Goal: Communication & Community: Answer question/provide support

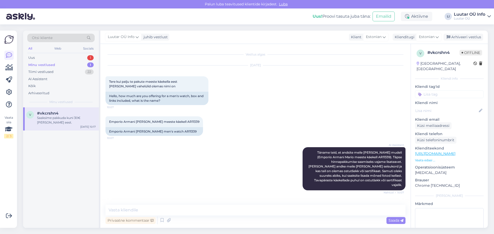
scroll to position [191, 0]
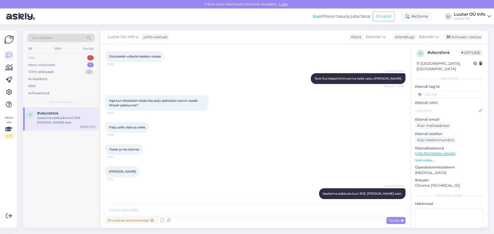
click at [90, 57] on div "1" at bounding box center [90, 57] width 6 height 5
click at [74, 118] on div "Tere! Kahjuks ei ole see võimalik. Kui ostate eseme meie e-[PERSON_NAME] ei saa…" at bounding box center [66, 120] width 59 height 9
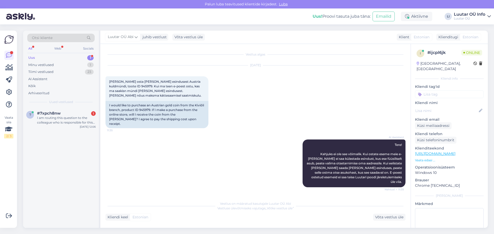
scroll to position [0, 0]
click at [57, 118] on div "Palju müües saaks?" at bounding box center [66, 118] width 59 height 5
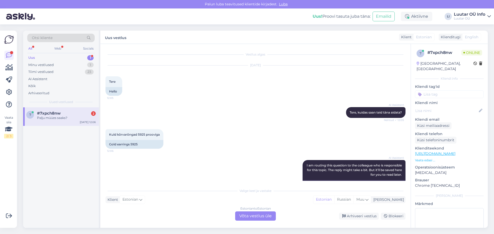
scroll to position [54, 0]
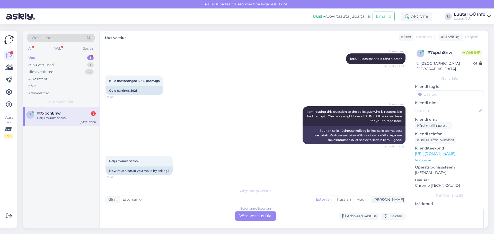
click at [255, 215] on div "Estonian to Estonian Võta vestlus üle" at bounding box center [255, 216] width 41 height 9
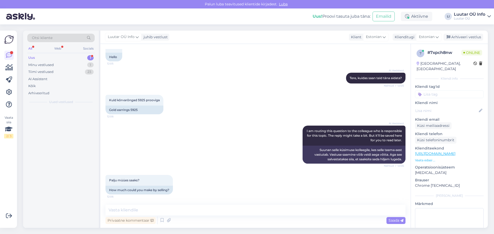
scroll to position [34, 0]
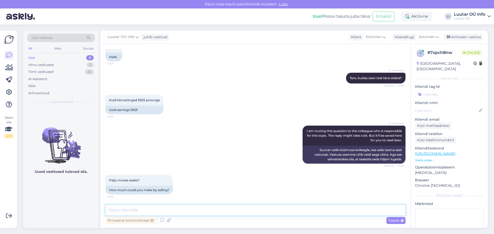
click at [125, 209] on textarea at bounding box center [255, 210] width 300 height 11
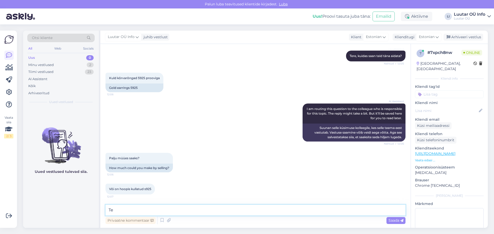
type textarea "T"
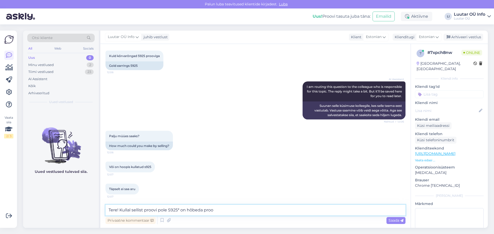
type textarea "Tere! Kullal sellist proovi pole S925* on hõbeda proov"
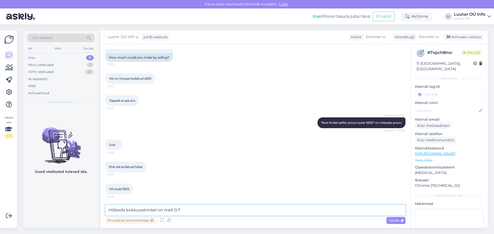
scroll to position [189, 0]
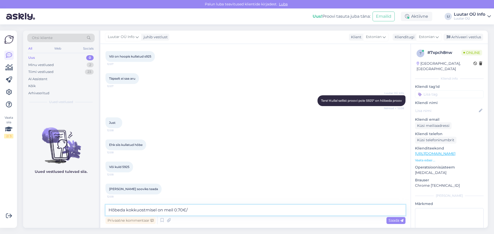
type textarea "Hõbeda kokkuostmisel on meil 0.70€/g"
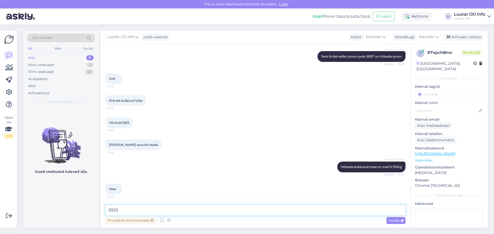
scroll to position [256, 0]
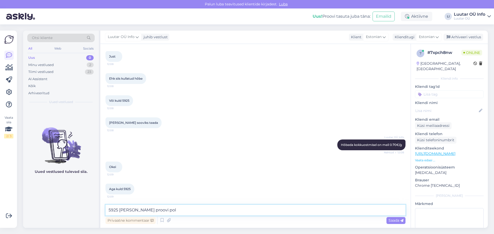
type textarea "5925 [PERSON_NAME] proovi pole"
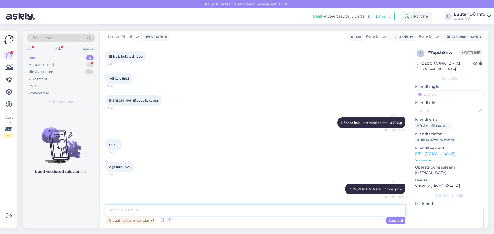
scroll to position [322, 0]
